Goal: Information Seeking & Learning: Learn about a topic

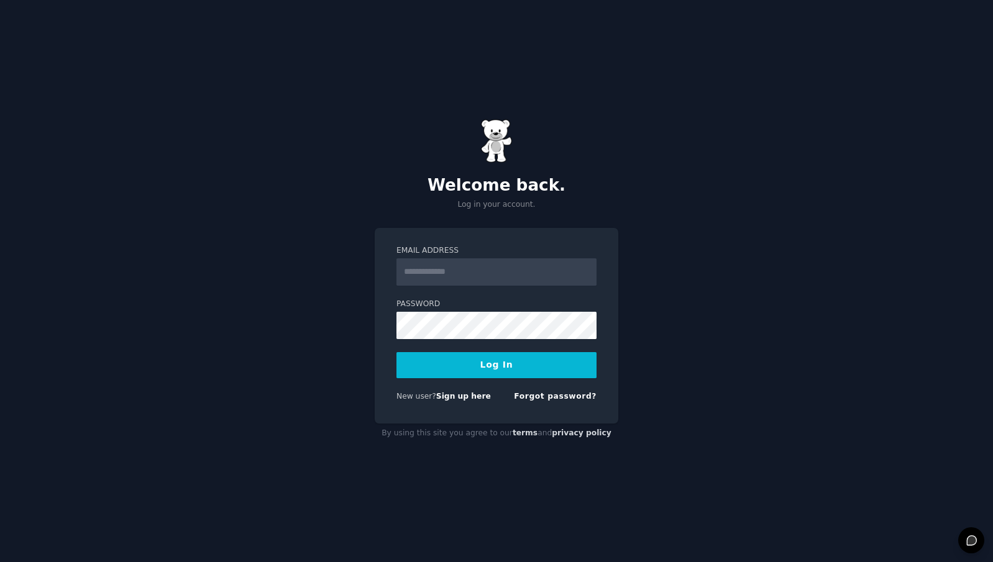
click at [464, 274] on input "Email Address" at bounding box center [496, 272] width 200 height 27
type input "**********"
click at [453, 374] on button "Log In" at bounding box center [496, 365] width 200 height 26
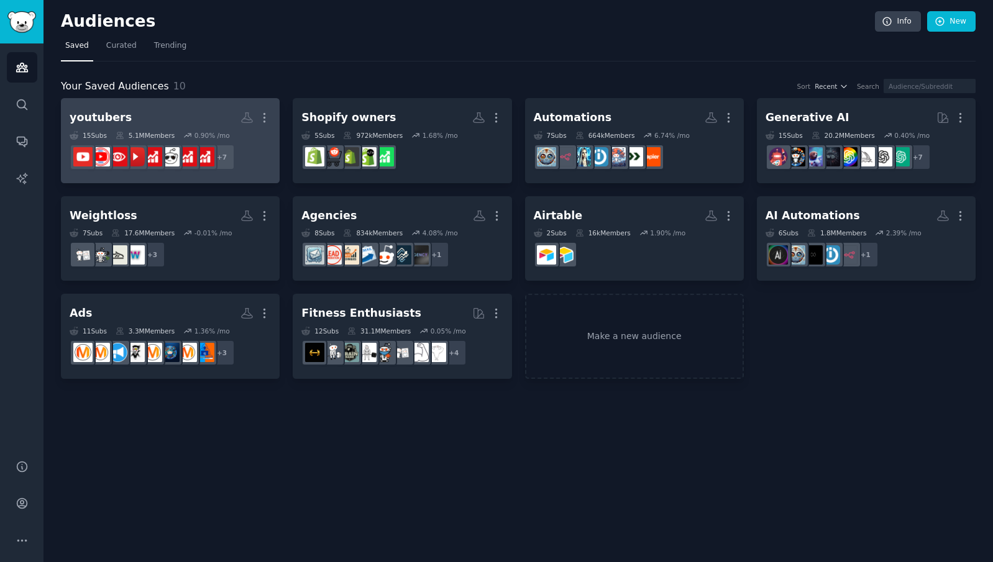
click at [160, 135] on div "5.1M Members" at bounding box center [145, 135] width 59 height 9
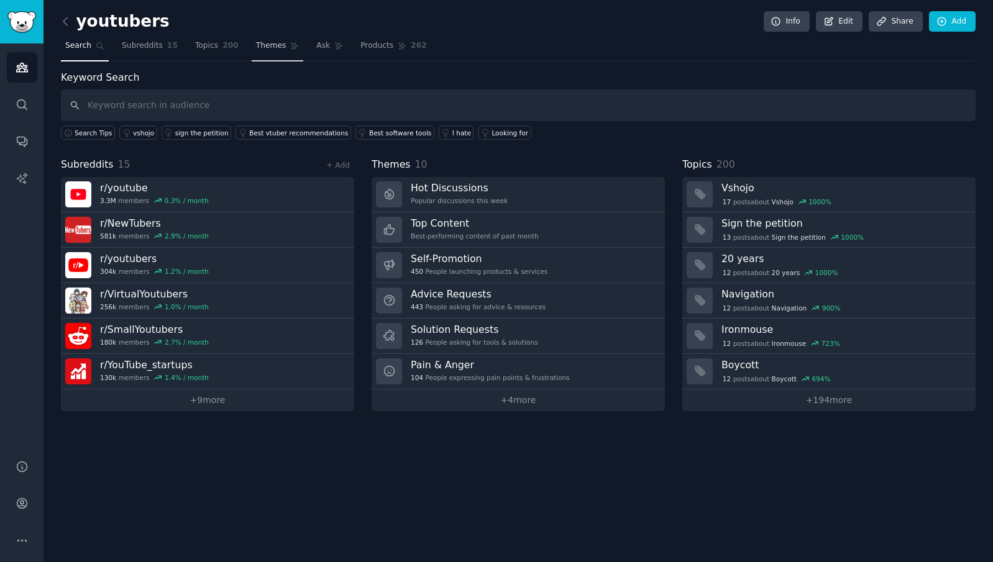
click at [270, 47] on span "Themes" at bounding box center [271, 45] width 30 height 11
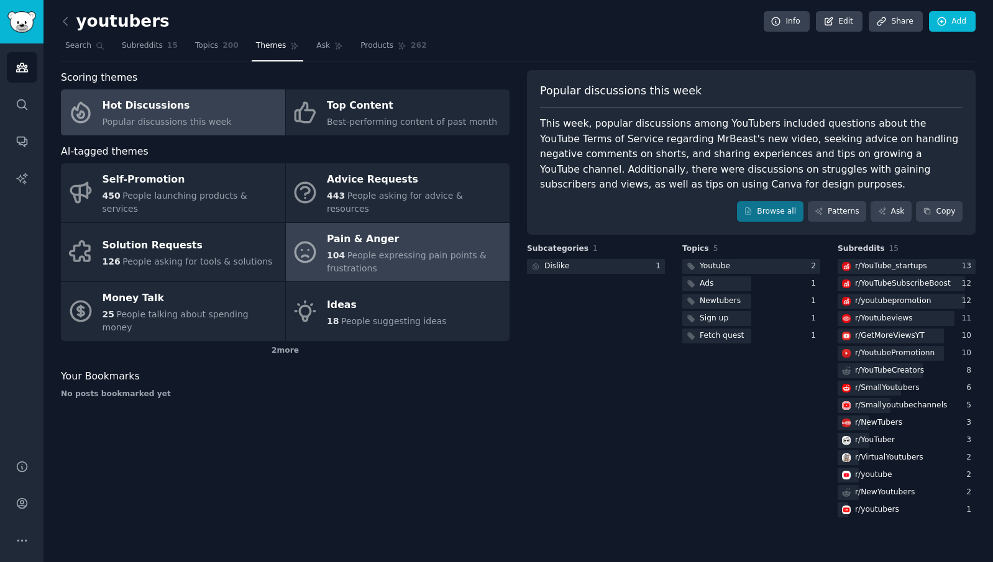
click at [369, 232] on div "Pain & Anger" at bounding box center [415, 239] width 176 height 20
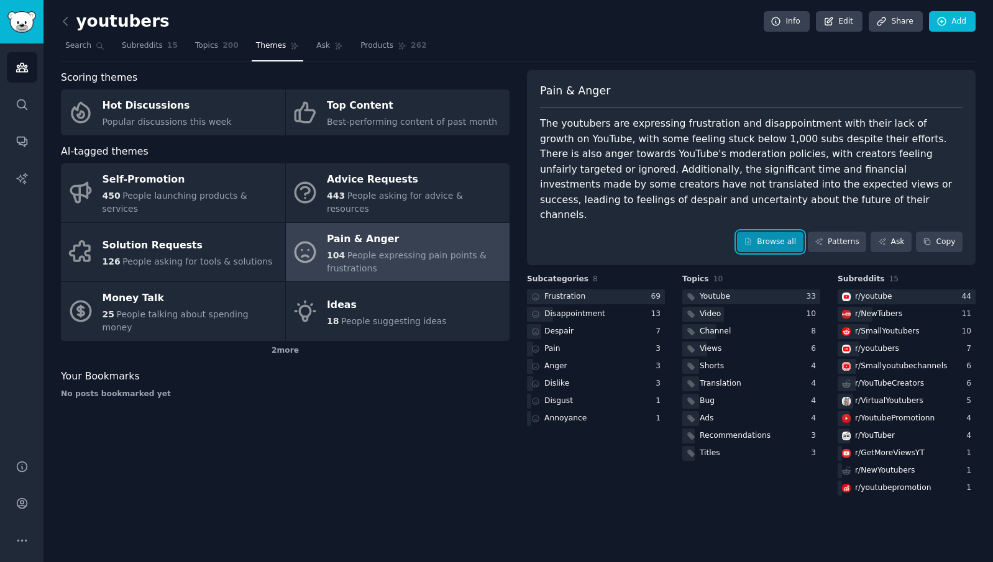
click at [753, 237] on icon at bounding box center [748, 241] width 9 height 9
